Goal: Information Seeking & Learning: Learn about a topic

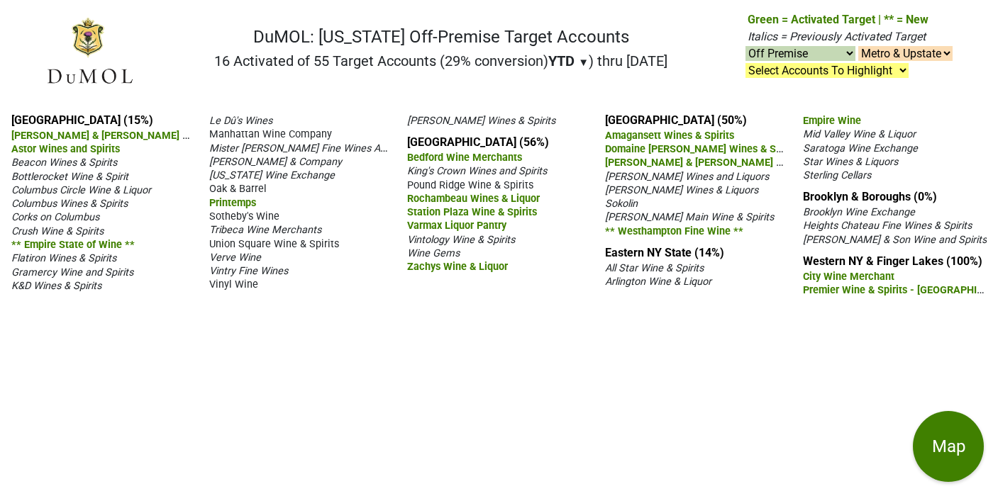
select select "off"
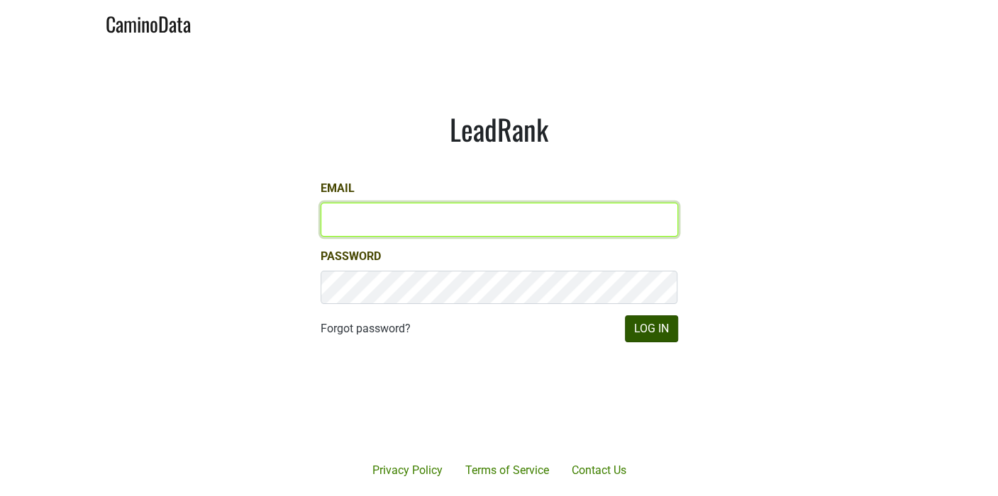
type input "marc@dumol.com"
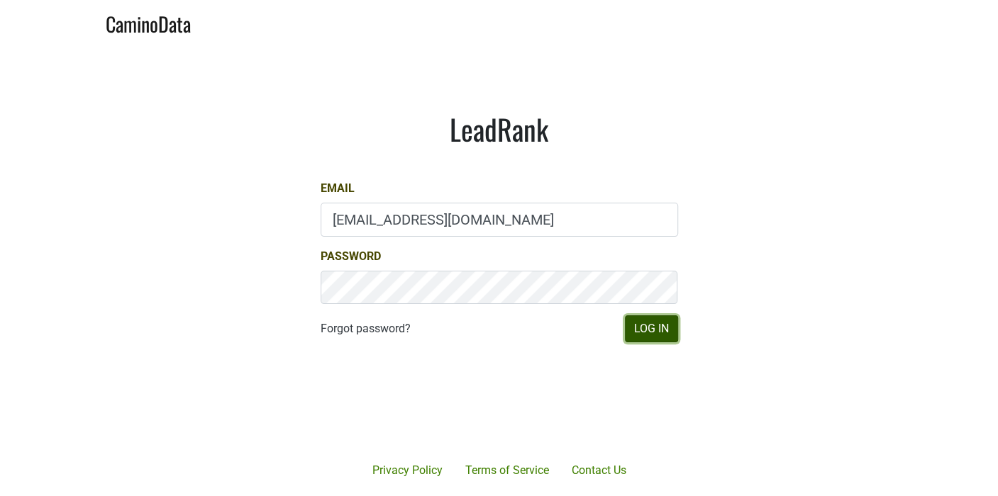
click at [645, 331] on button "Log In" at bounding box center [651, 329] width 53 height 27
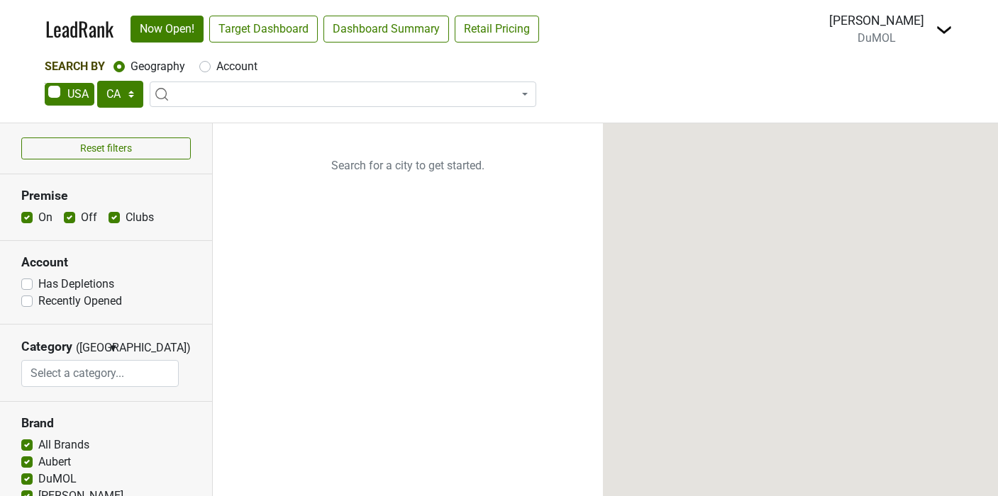
select select "CA"
select select
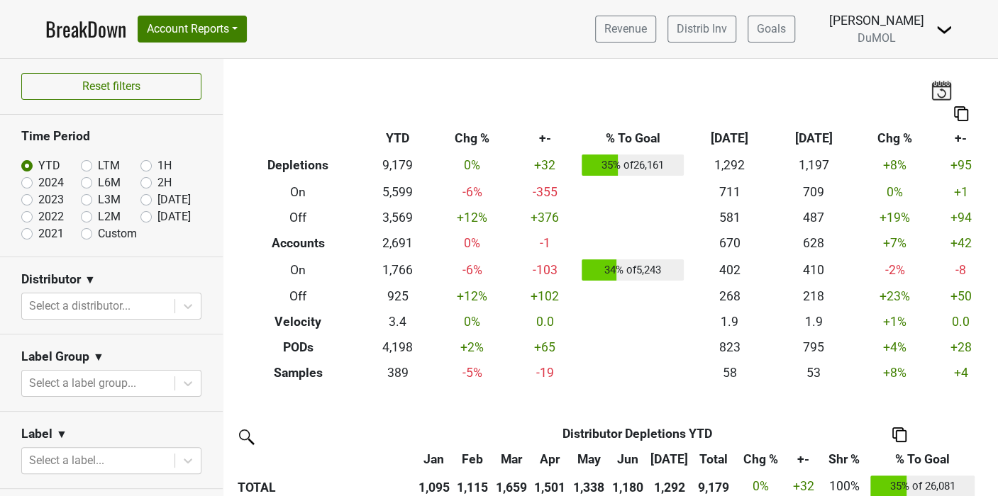
click at [157, 213] on label "[DATE]" at bounding box center [173, 216] width 33 height 17
click at [140, 213] on input "[DATE]" at bounding box center [168, 215] width 57 height 14
radio input "true"
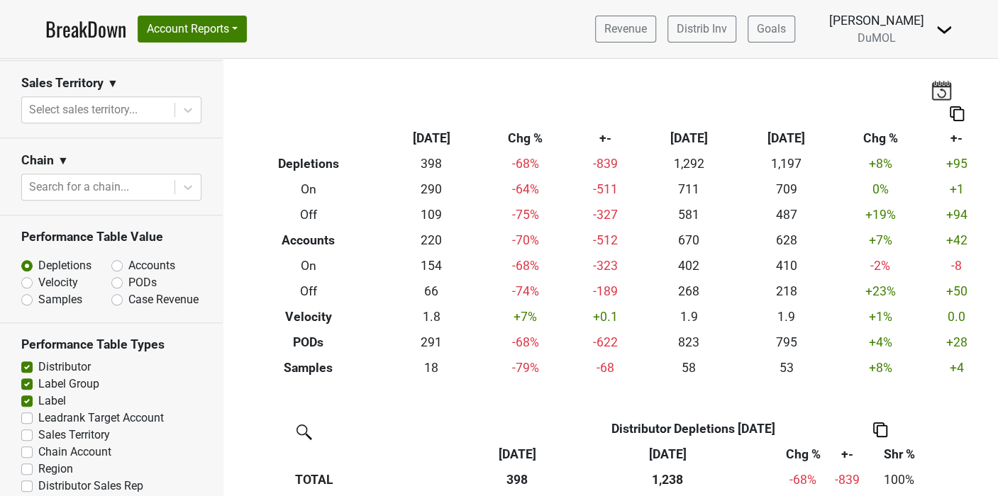
scroll to position [719, 0]
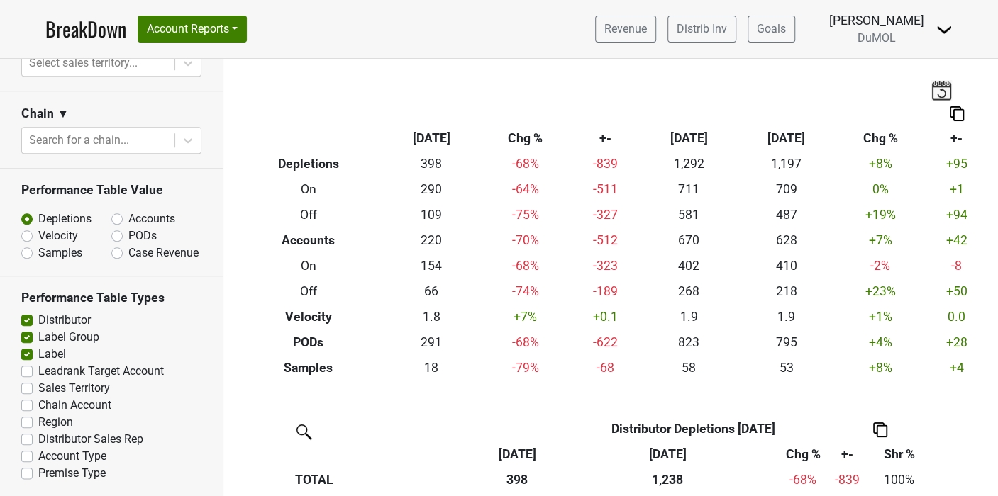
click at [128, 211] on label "Accounts" at bounding box center [151, 219] width 47 height 17
click at [111, 211] on input "Accounts" at bounding box center [154, 218] width 86 height 14
radio input "true"
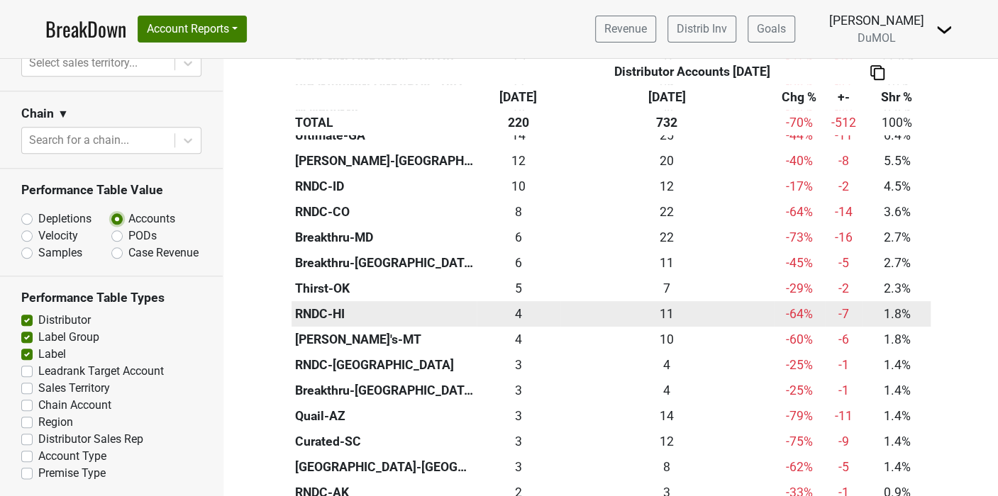
scroll to position [236, 0]
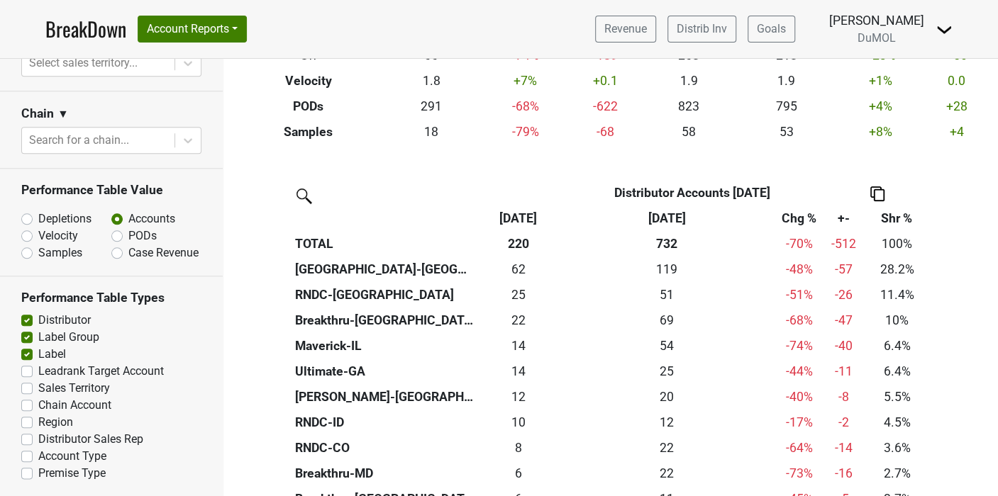
drag, startPoint x: 208, startPoint y: 348, endPoint x: 214, endPoint y: 218, distance: 129.9
click at [211, 225] on div "Reset filters Time Period YTD LTM 1H 2024 L6M 2H 2023 L3M [DATE] '25 2022 L2M A…" at bounding box center [111, 277] width 223 height 437
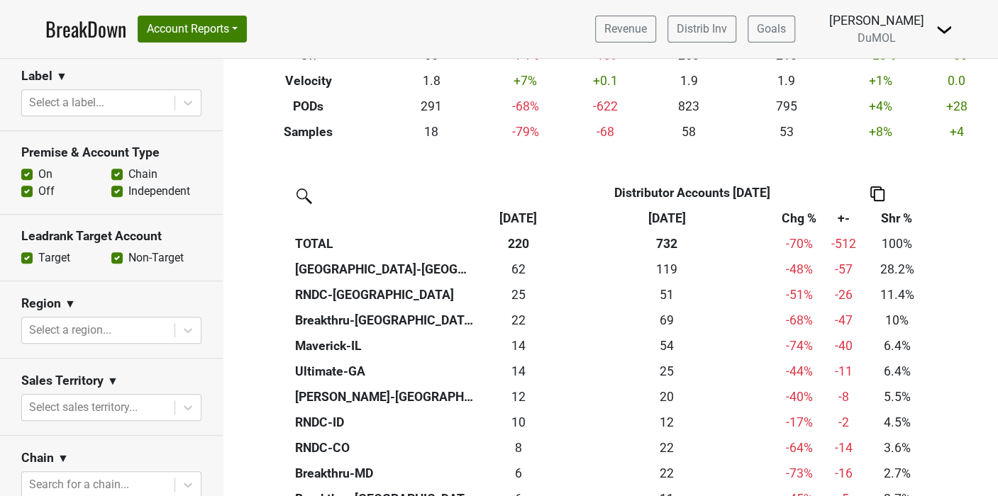
scroll to position [355, 0]
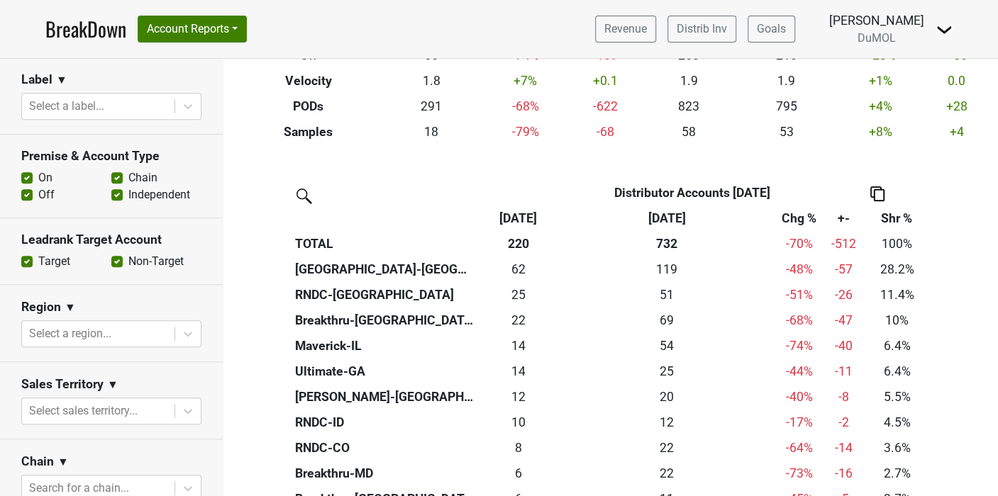
click at [38, 193] on label "Off" at bounding box center [46, 194] width 16 height 17
click at [26, 193] on input "Off" at bounding box center [26, 193] width 11 height 14
checkbox input "false"
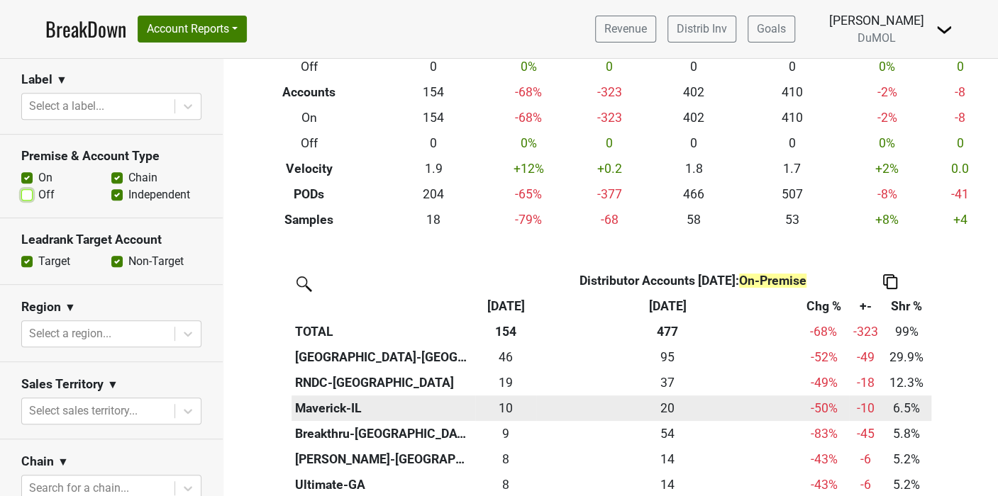
scroll to position [157, 0]
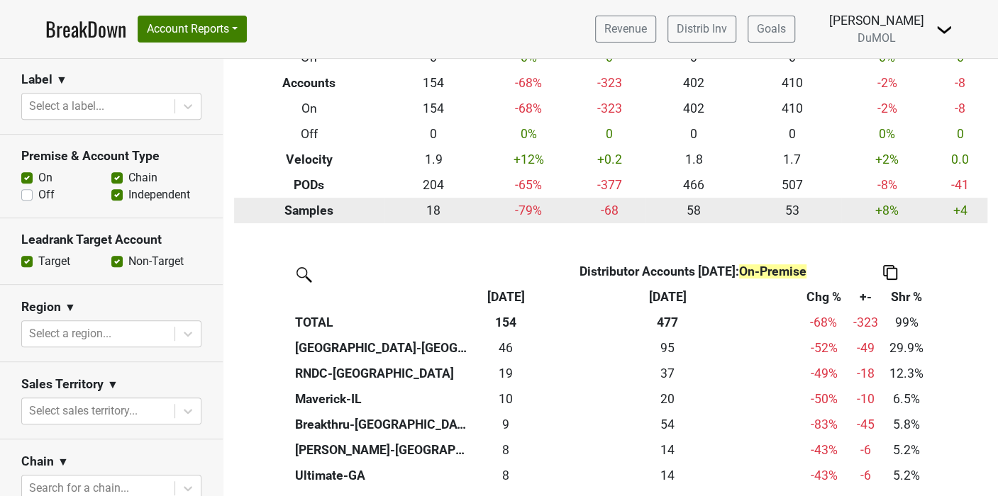
click at [920, 202] on td "+8 %" at bounding box center [887, 211] width 92 height 26
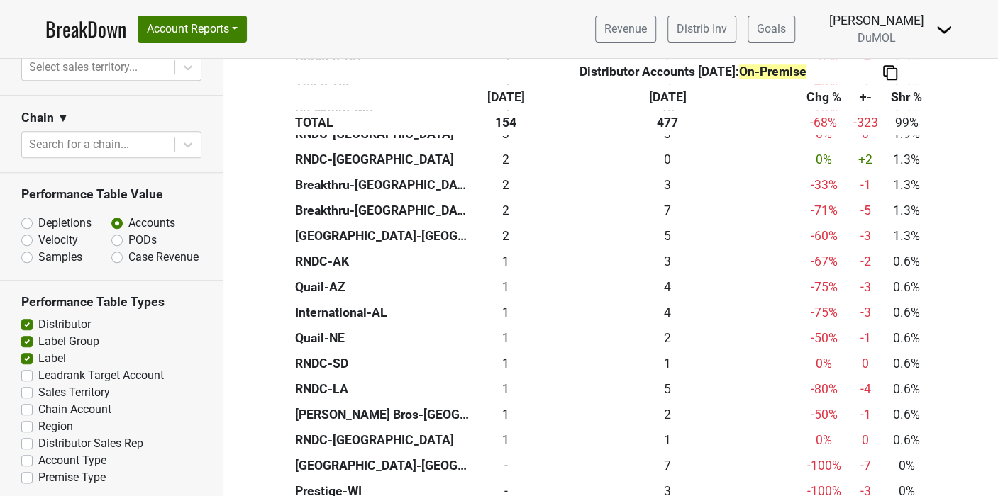
scroll to position [719, 0]
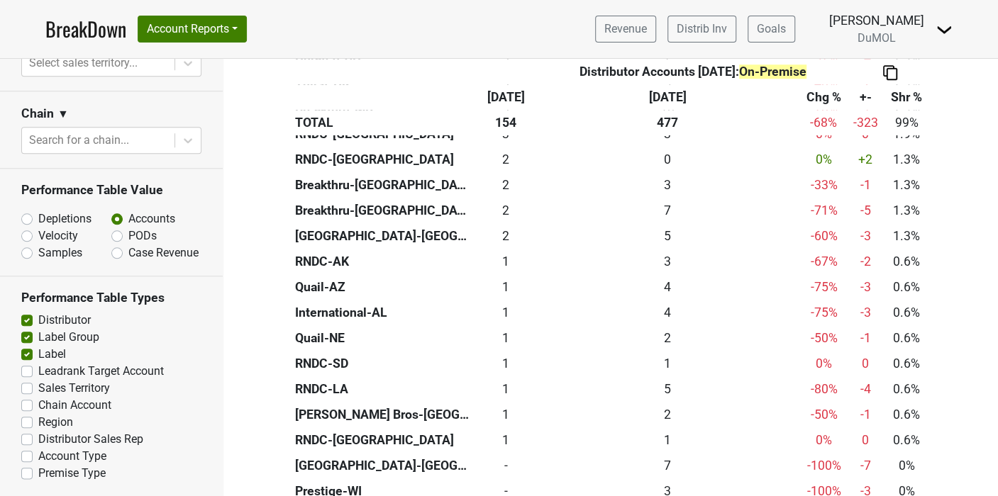
click at [38, 369] on label "Leadrank Target Account" at bounding box center [100, 371] width 125 height 17
click at [26, 369] on input "Leadrank Target Account" at bounding box center [26, 370] width 11 height 14
checkbox input "true"
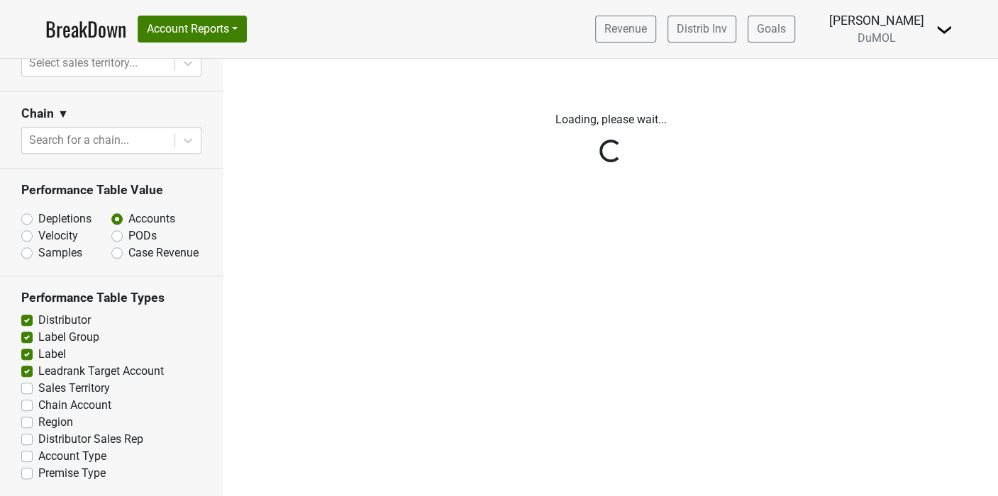
click at [34, 395] on div "Reset filters Time Period YTD LTM 1H 2024 L6M 2H 2023 L3M Jul '25 2022 L2M Aug …" at bounding box center [111, 277] width 223 height 437
click at [19, 383] on div "Reset filters Time Period YTD LTM 1H 2024 L6M 2H 2023 L3M Jul '25 2022 L2M Aug …" at bounding box center [111, 277] width 223 height 437
click at [30, 393] on div "Reset filters Time Period YTD LTM 1H 2024 L6M 2H 2023 L3M Jul '25 2022 L2M Aug …" at bounding box center [111, 277] width 223 height 437
click at [25, 397] on div "Reset filters Time Period YTD LTM 1H 2024 L6M 2H 2023 L3M Jul '25 2022 L2M Aug …" at bounding box center [111, 277] width 223 height 437
click at [30, 384] on div "Reset filters Time Period YTD LTM 1H 2024 L6M 2H 2023 L3M Jul '25 2022 L2M Aug …" at bounding box center [111, 277] width 223 height 437
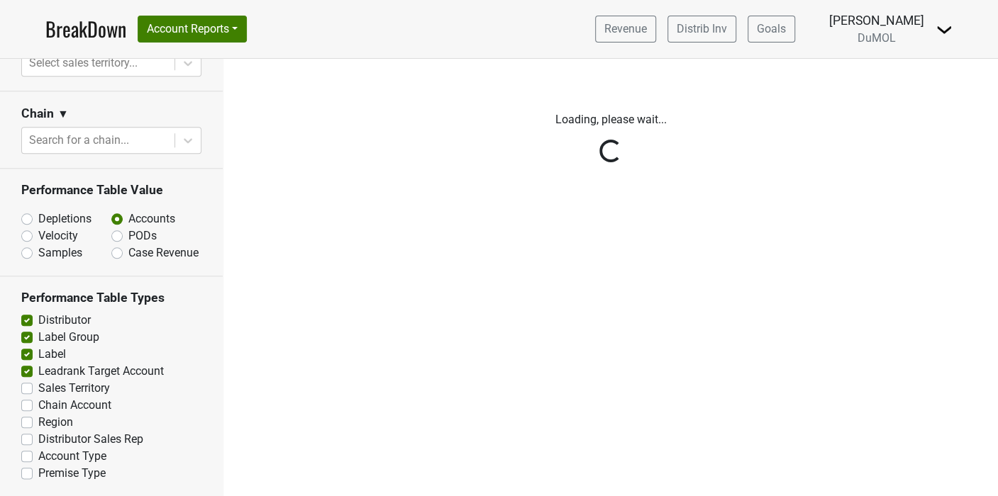
click at [24, 381] on div "Reset filters Time Period YTD LTM 1H 2024 L6M 2H 2023 L3M Jul '25 2022 L2M Aug …" at bounding box center [111, 277] width 223 height 437
click at [23, 400] on div "Reset filters Time Period YTD LTM 1H 2024 L6M 2H 2023 L3M Jul '25 2022 L2M Aug …" at bounding box center [111, 277] width 223 height 437
click at [21, 398] on div "Reset filters Time Period YTD LTM 1H 2024 L6M 2H 2023 L3M Jul '25 2022 L2M Aug …" at bounding box center [111, 277] width 223 height 437
click at [30, 386] on div "Reset filters Time Period YTD LTM 1H 2024 L6M 2H 2023 L3M Jul '25 2022 L2M Aug …" at bounding box center [111, 277] width 223 height 437
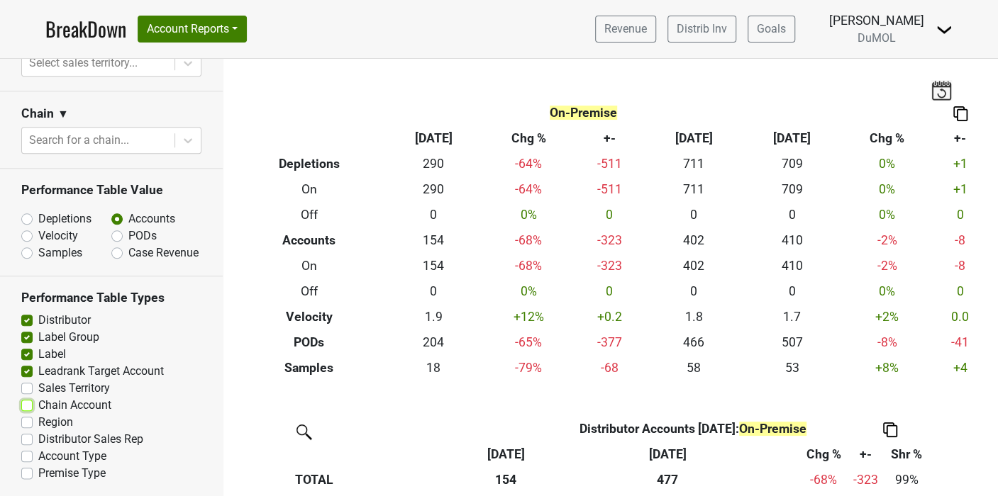
click at [21, 397] on input "Chain Account" at bounding box center [26, 404] width 11 height 14
checkbox input "true"
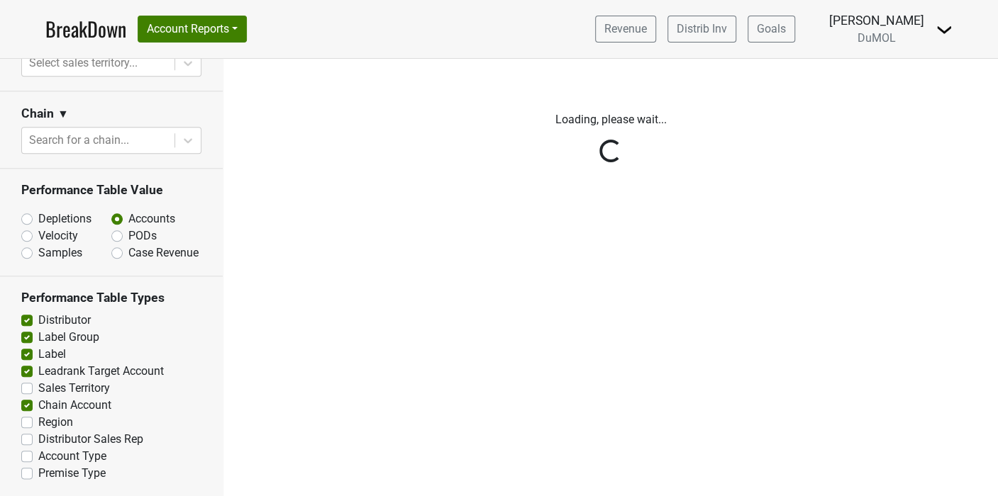
click at [24, 391] on div "Reset filters Time Period YTD LTM 1H 2024 L6M 2H 2023 L3M Jul '25 2022 L2M Aug …" at bounding box center [111, 277] width 223 height 437
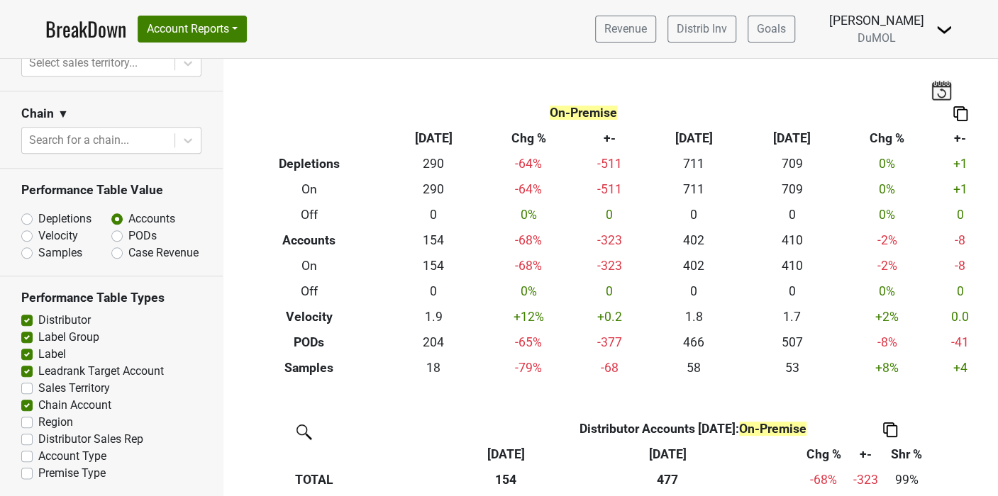
click at [38, 389] on label "Sales Territory" at bounding box center [74, 388] width 72 height 17
click at [25, 389] on input "Sales Territory" at bounding box center [26, 387] width 11 height 14
checkbox input "true"
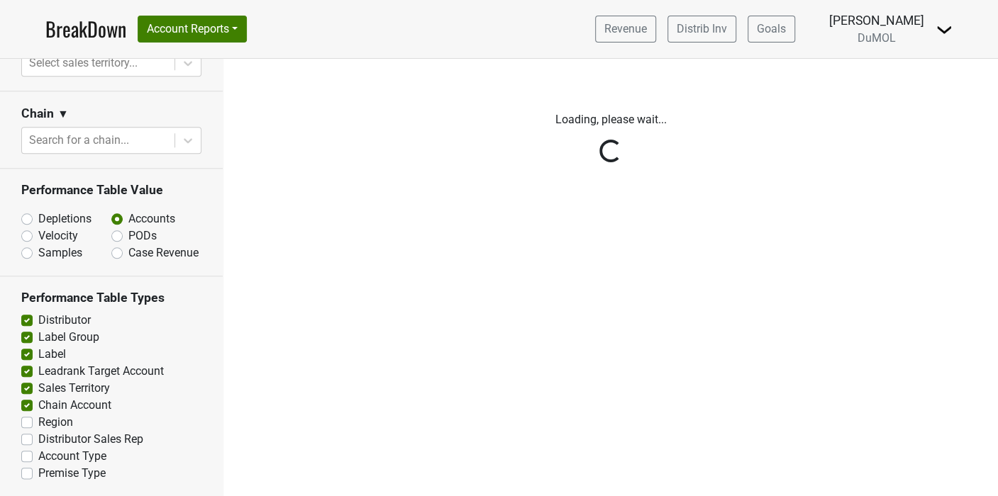
click at [22, 429] on div "Reset filters Time Period YTD LTM 1H 2024 L6M 2H 2023 L3M Jul '25 2022 L2M Aug …" at bounding box center [111, 277] width 223 height 437
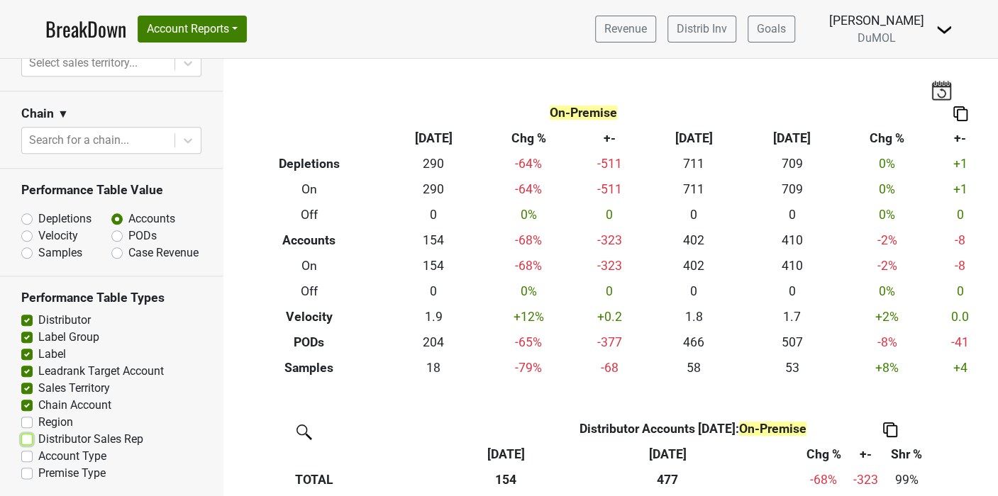
click at [26, 431] on input "Distributor Sales Rep" at bounding box center [26, 438] width 11 height 14
checkbox input "true"
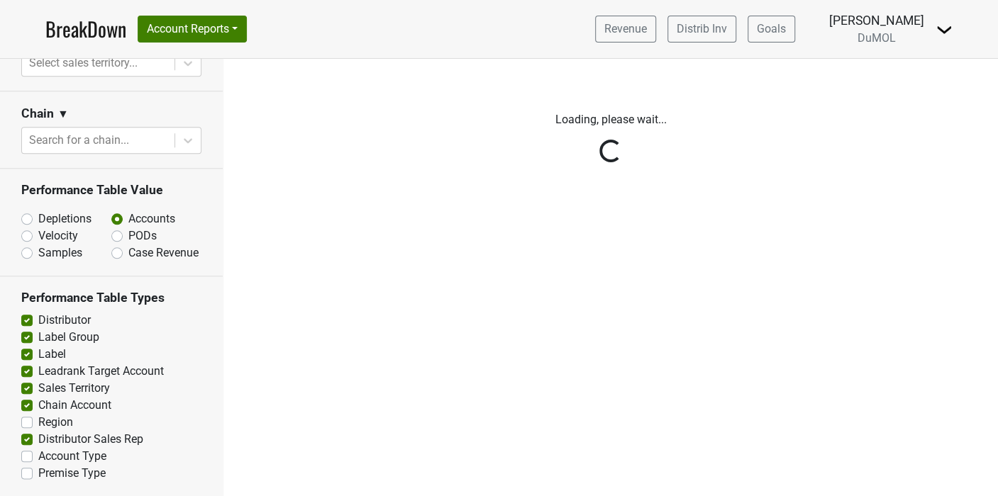
click at [28, 429] on div "Reset filters Time Period YTD LTM 1H 2024 L6M 2H 2023 L3M Jul '25 2022 L2M Aug …" at bounding box center [111, 277] width 223 height 437
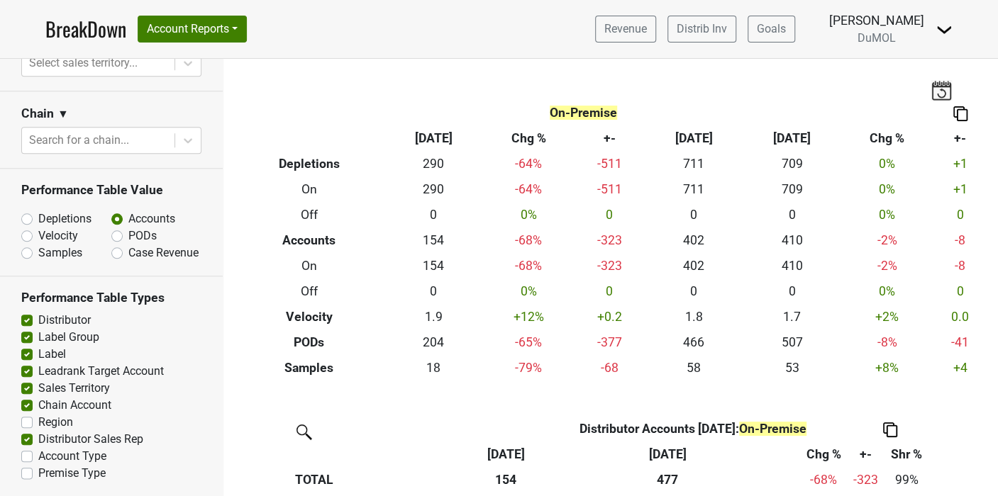
click at [38, 426] on label "Region" at bounding box center [55, 422] width 35 height 17
click at [25, 426] on input "Region" at bounding box center [26, 421] width 11 height 14
checkbox input "true"
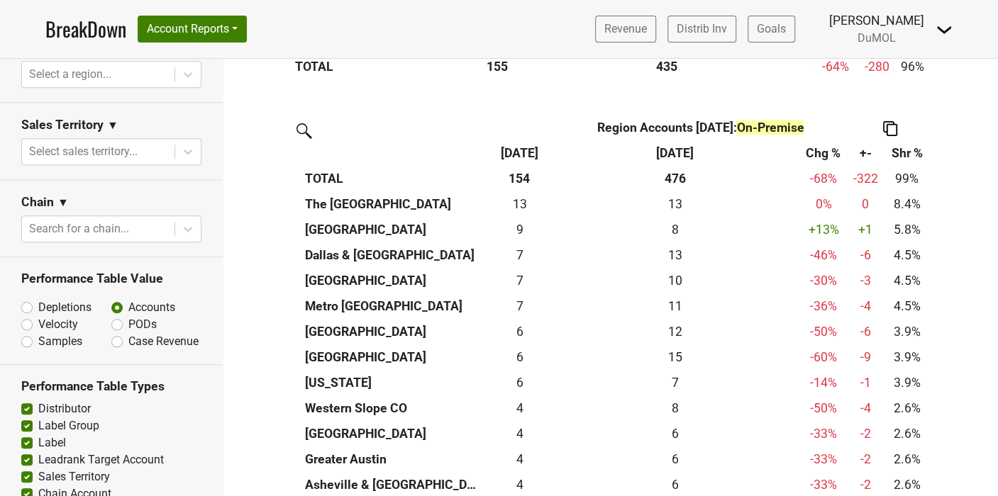
scroll to position [29846, 0]
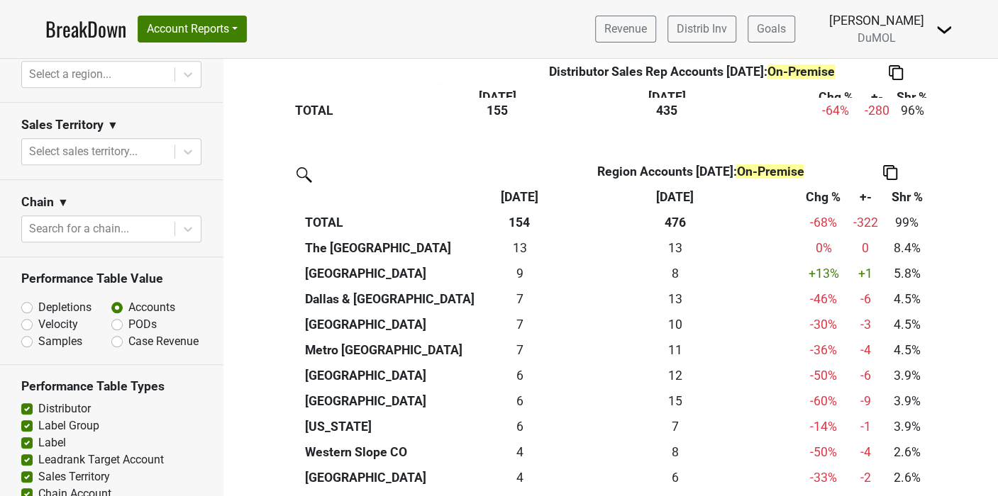
click at [128, 325] on label "PODs" at bounding box center [142, 324] width 28 height 17
click at [113, 325] on input "PODs" at bounding box center [154, 323] width 86 height 14
radio input "true"
click at [113, 325] on div "Reset filters Time Period YTD LTM 1H 2024 L6M 2H 2023 L3M Jul '25 2022 L2M Aug …" at bounding box center [111, 277] width 223 height 437
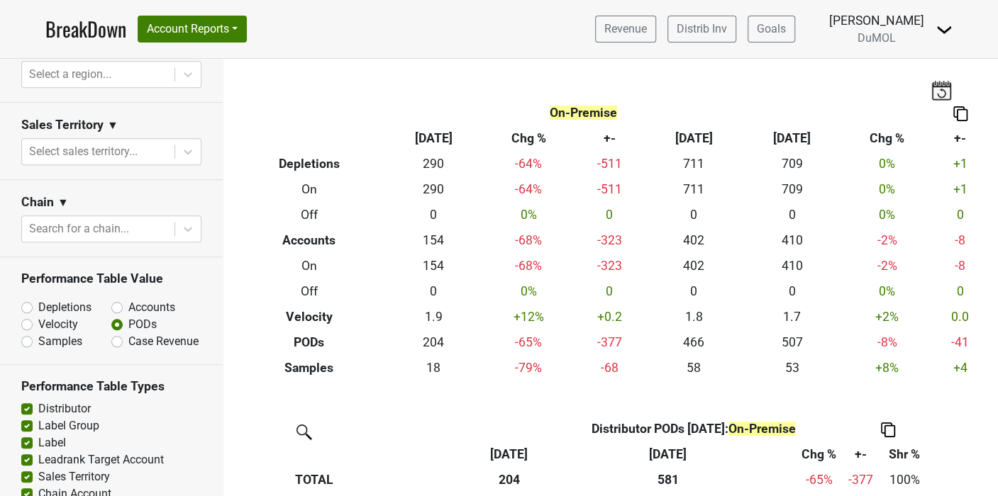
click at [128, 306] on label "Accounts" at bounding box center [151, 307] width 47 height 17
click at [111, 306] on input "Accounts" at bounding box center [154, 306] width 86 height 14
radio input "true"
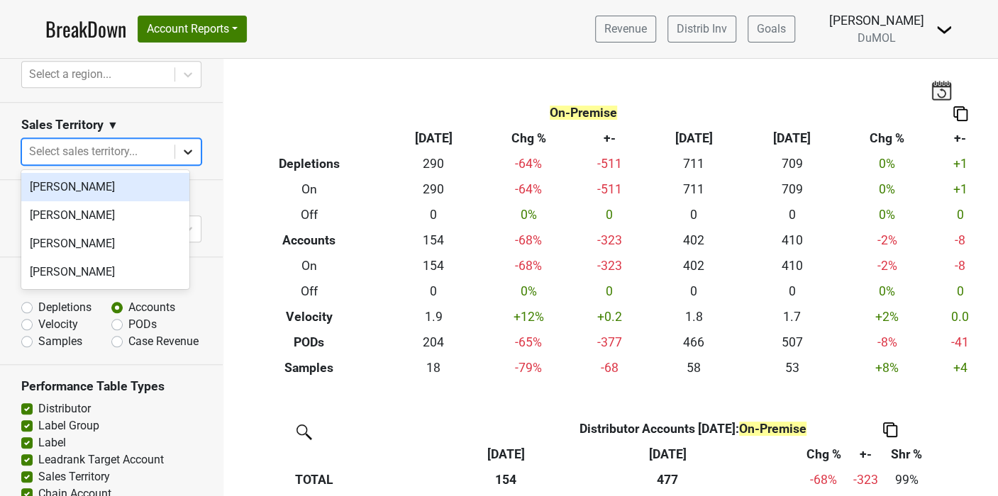
click at [181, 155] on icon at bounding box center [188, 152] width 14 height 14
drag, startPoint x: 326, startPoint y: 99, endPoint x: 305, endPoint y: 106, distance: 22.7
click at [326, 98] on div "On-Premise Breakdown Type Aug '25 Chg % +- Jul ‘25 Jul ‘24 Chg % +- Depletions …" at bounding box center [610, 220] width 774 height 322
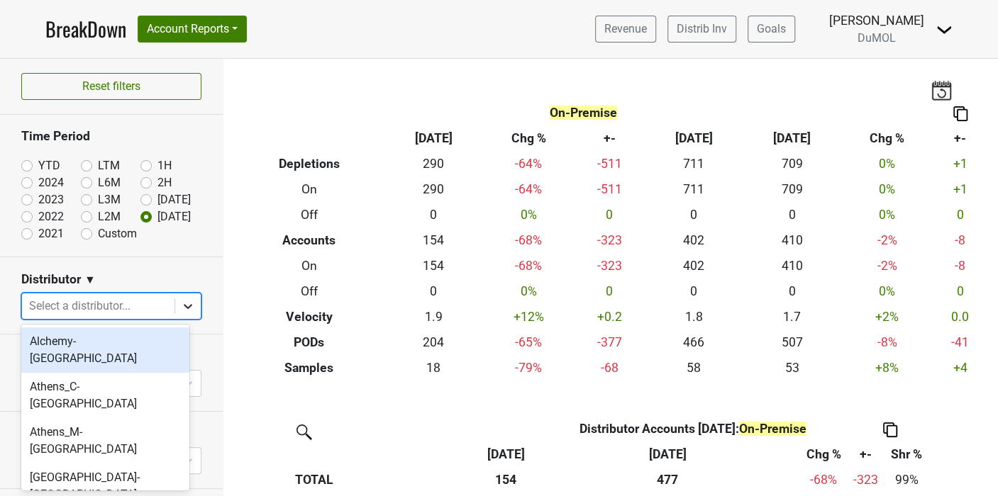
click at [181, 308] on icon at bounding box center [188, 306] width 14 height 14
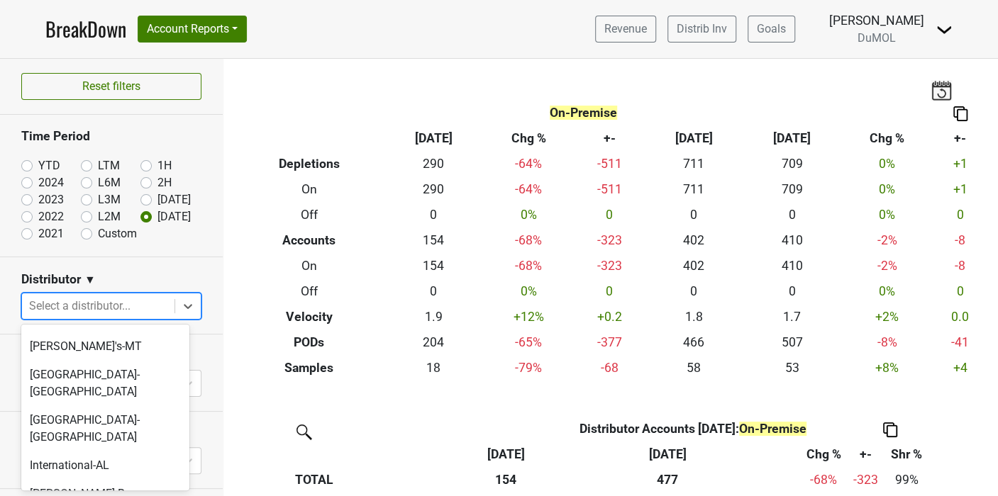
scroll to position [709, 0]
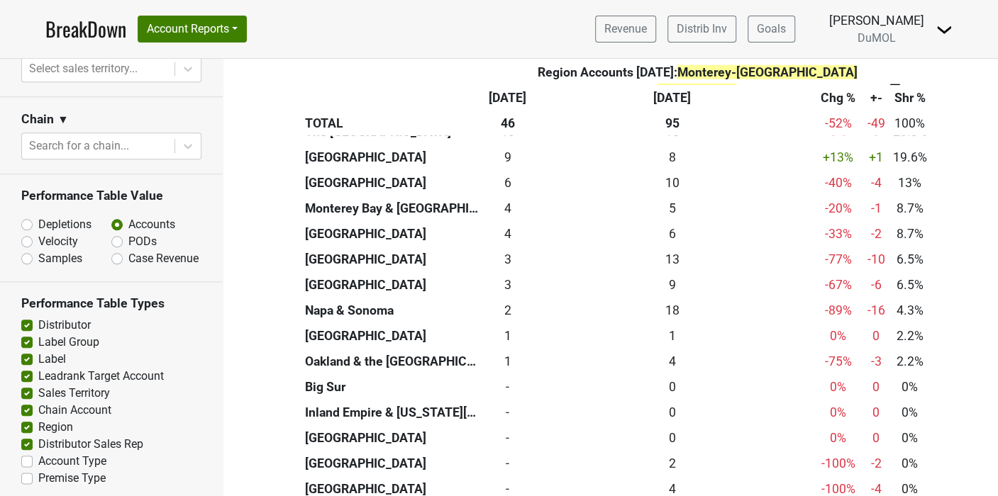
scroll to position [7953, 0]
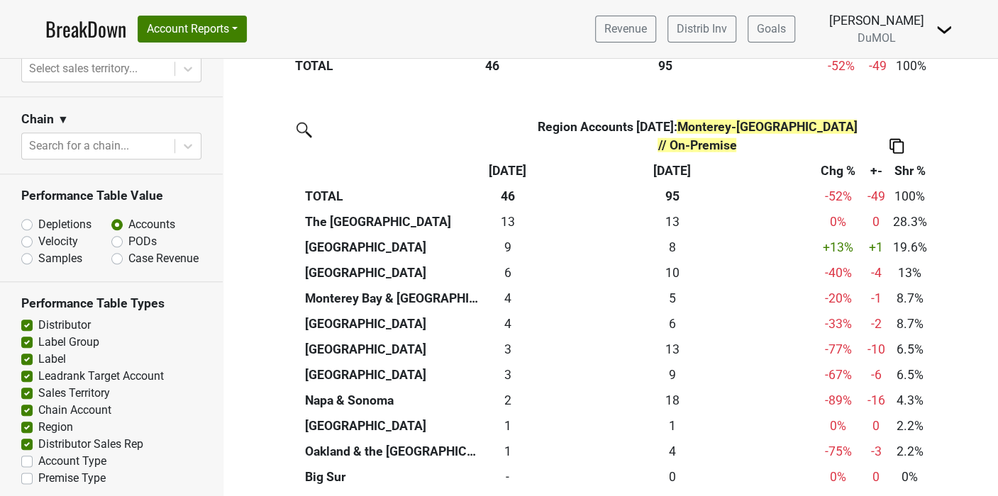
drag, startPoint x: 304, startPoint y: 163, endPoint x: 462, endPoint y: 152, distance: 157.8
click at [462, 158] on th "&nbsp;: activate to sort column ascending" at bounding box center [392, 171] width 183 height 26
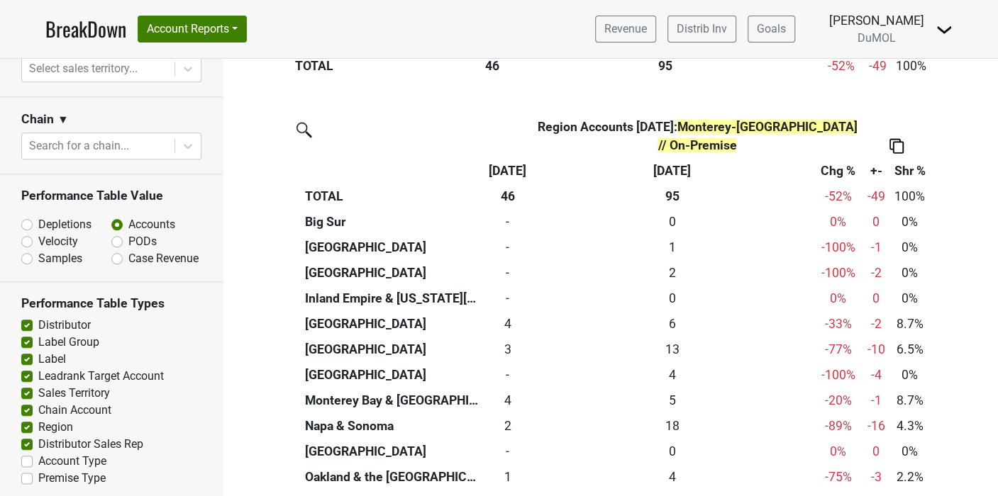
click at [499, 158] on th "Aug '25" at bounding box center [507, 171] width 47 height 26
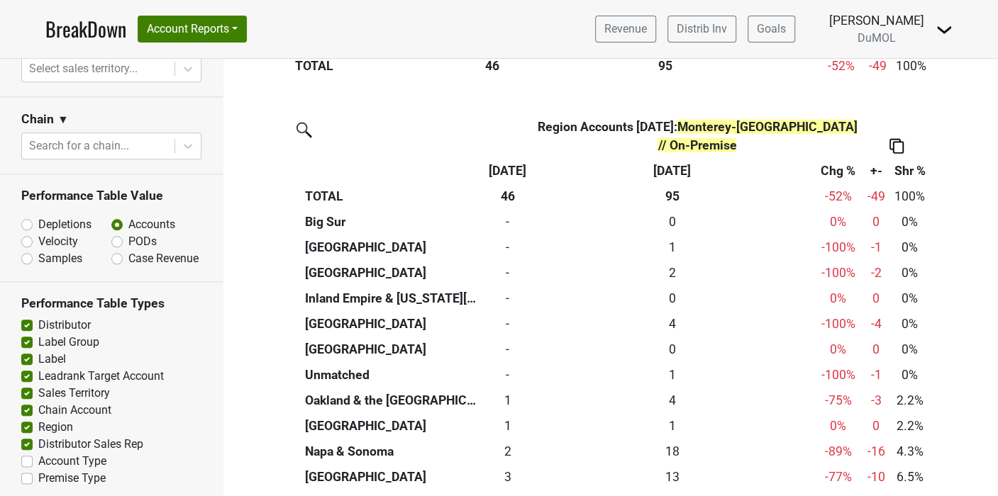
click at [501, 158] on th "Aug '25" at bounding box center [507, 171] width 47 height 26
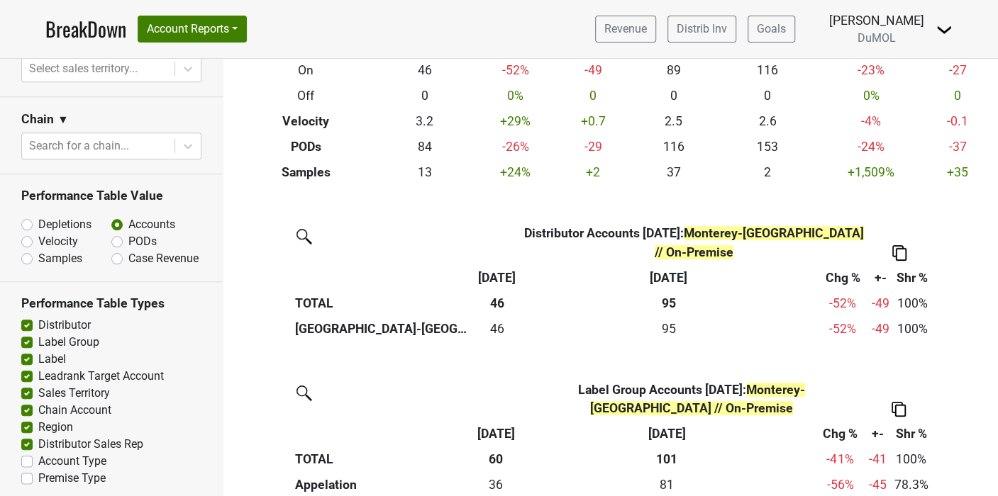
scroll to position [0, 0]
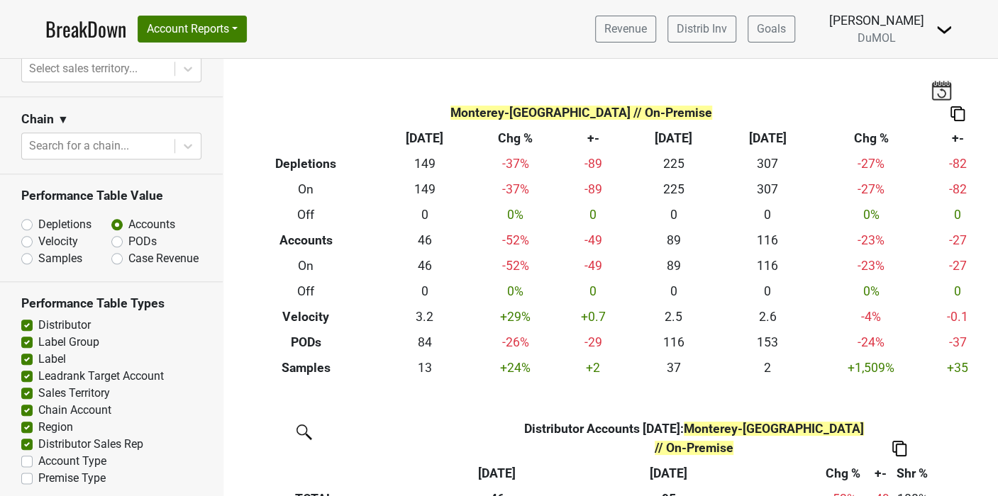
drag, startPoint x: 849, startPoint y: 1, endPoint x: 703, endPoint y: 389, distance: 415.1
click at [703, 389] on div "Filters Monterey-CA // On-Premise Breakdown Type Aug '25 Chg % +- Jul ‘25 Jul ‘…" at bounding box center [610, 277] width 774 height 437
